Goal: Information Seeking & Learning: Learn about a topic

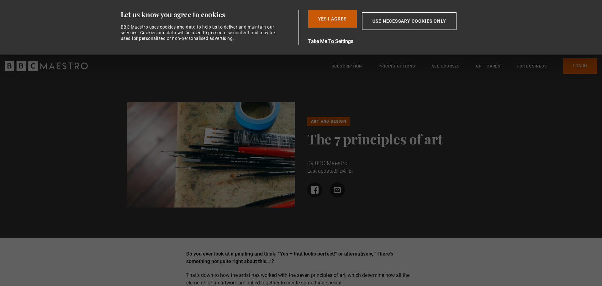
click at [336, 19] on button "Yes I Agree" at bounding box center [332, 19] width 49 height 18
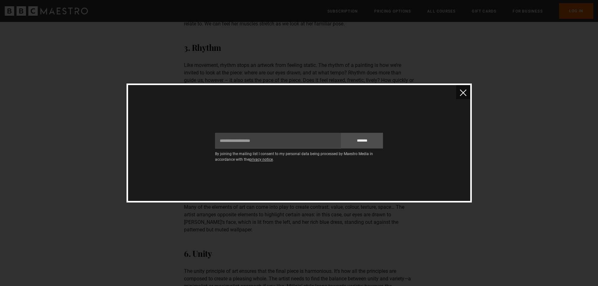
scroll to position [879, 0]
click at [462, 89] on img "close" at bounding box center [463, 92] width 7 height 7
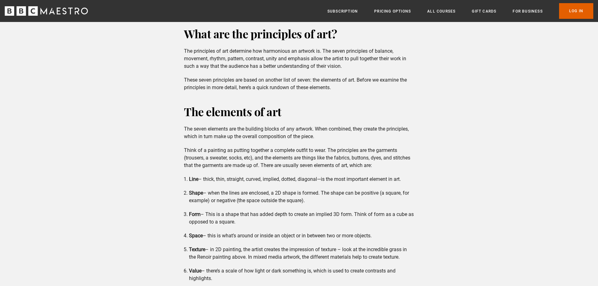
scroll to position [355, 0]
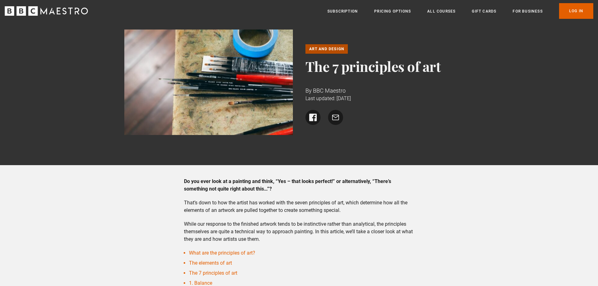
scroll to position [0, 0]
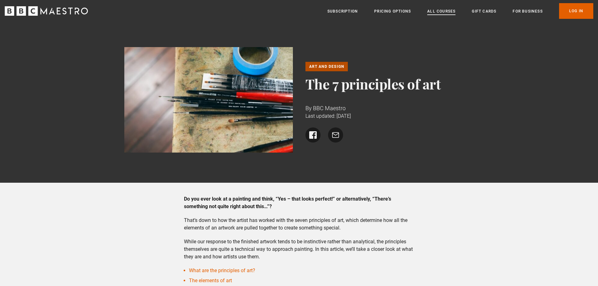
click at [448, 10] on link "All Courses" at bounding box center [441, 11] width 28 height 6
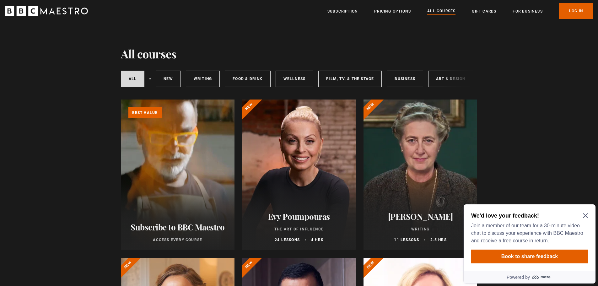
click at [586, 215] on icon "Close Maze Prompt" at bounding box center [585, 215] width 5 height 5
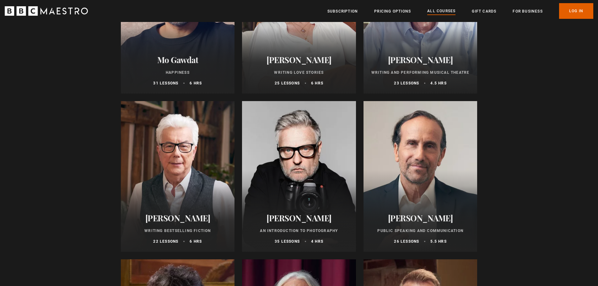
scroll to position [1260, 0]
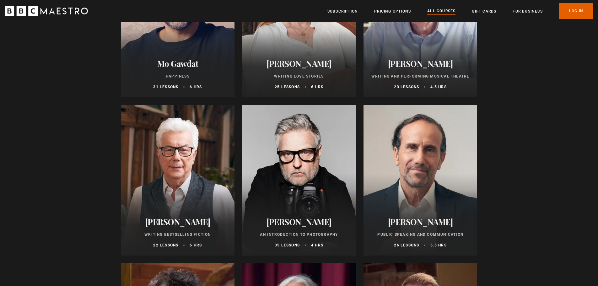
click at [302, 222] on h2 "Rankin" at bounding box center [298, 222] width 99 height 10
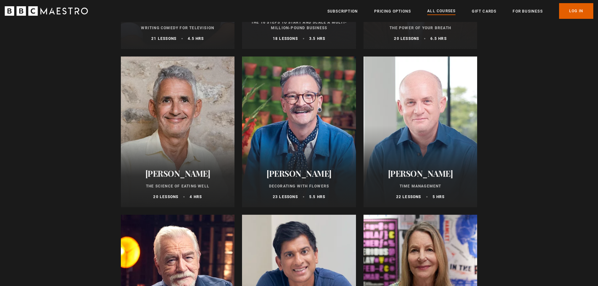
scroll to position [823, 0]
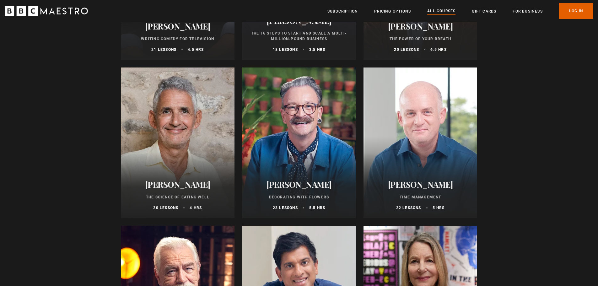
click at [185, 189] on h2 "[PERSON_NAME]" at bounding box center [177, 184] width 99 height 10
click at [314, 189] on h2 "[PERSON_NAME]" at bounding box center [298, 184] width 99 height 10
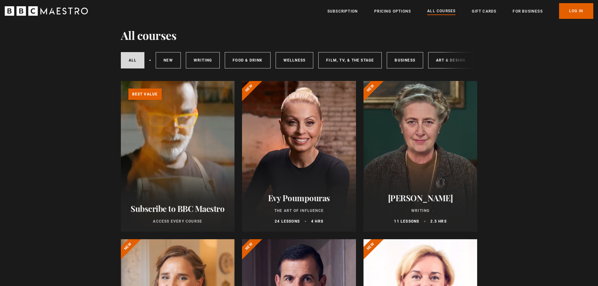
scroll to position [0, 0]
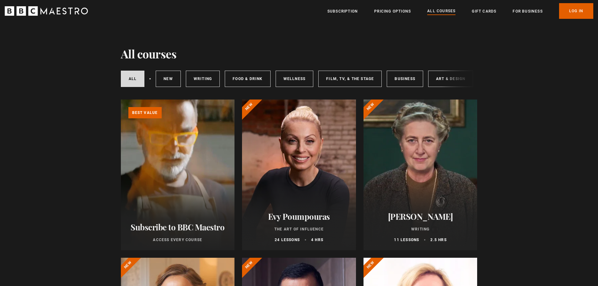
click at [454, 76] on div "All courses New courses Writing Food & Drink Wellness Film, TV, & The Stage Bus…" at bounding box center [299, 78] width 356 height 21
click at [452, 78] on div "All courses New courses Writing Food & Drink Wellness Film, TV, & The Stage Bus…" at bounding box center [299, 78] width 356 height 21
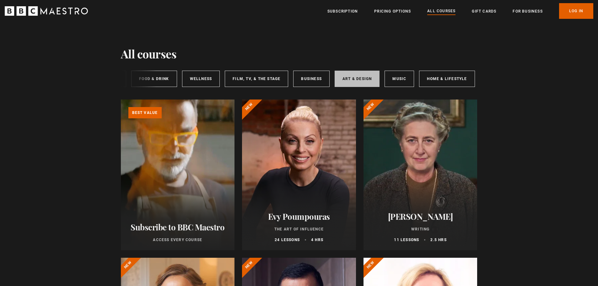
click at [368, 79] on link "Art & Design" at bounding box center [357, 79] width 45 height 16
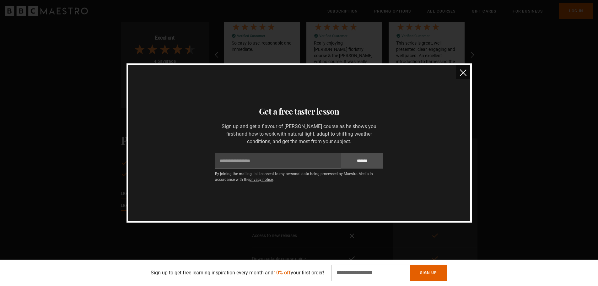
scroll to position [1273, 0]
click at [462, 72] on img "close" at bounding box center [463, 72] width 7 height 7
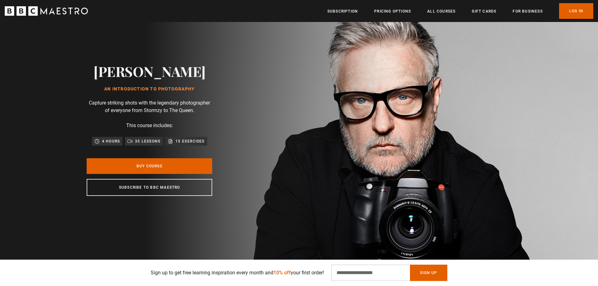
scroll to position [0, 0]
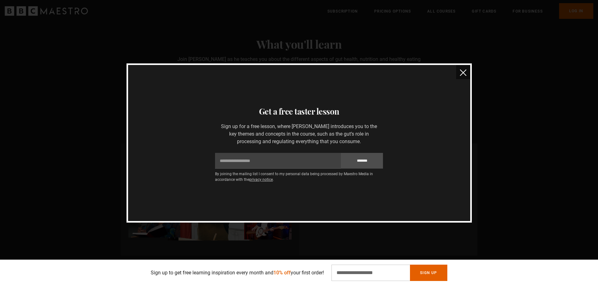
scroll to position [140, 0]
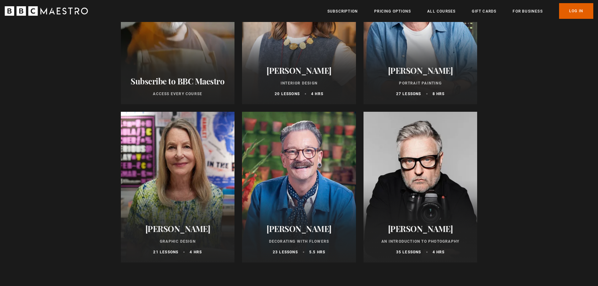
scroll to position [145, 0]
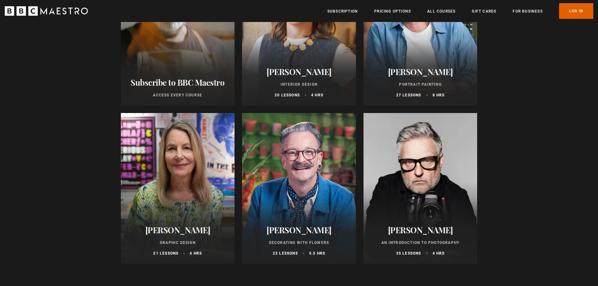
click at [188, 233] on h2 "[PERSON_NAME]" at bounding box center [177, 230] width 99 height 10
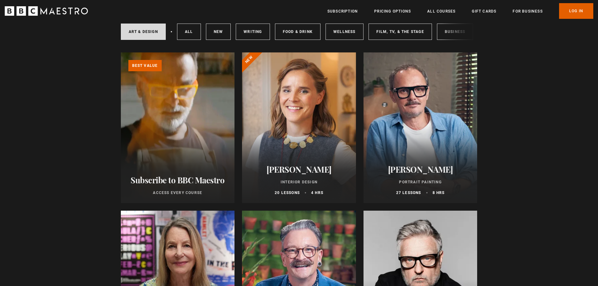
scroll to position [42, 0]
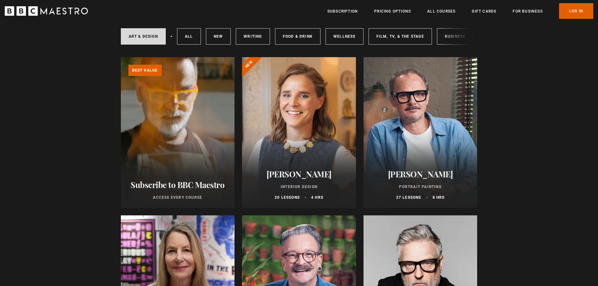
click at [288, 177] on h2 "[PERSON_NAME]" at bounding box center [298, 174] width 99 height 10
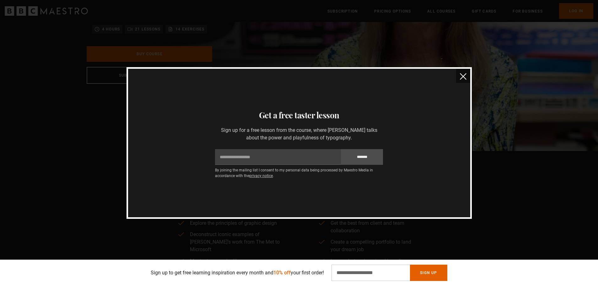
scroll to position [92, 0]
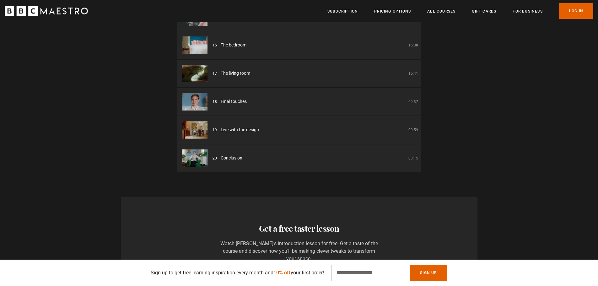
scroll to position [0, 247]
